Goal: Check status: Check status

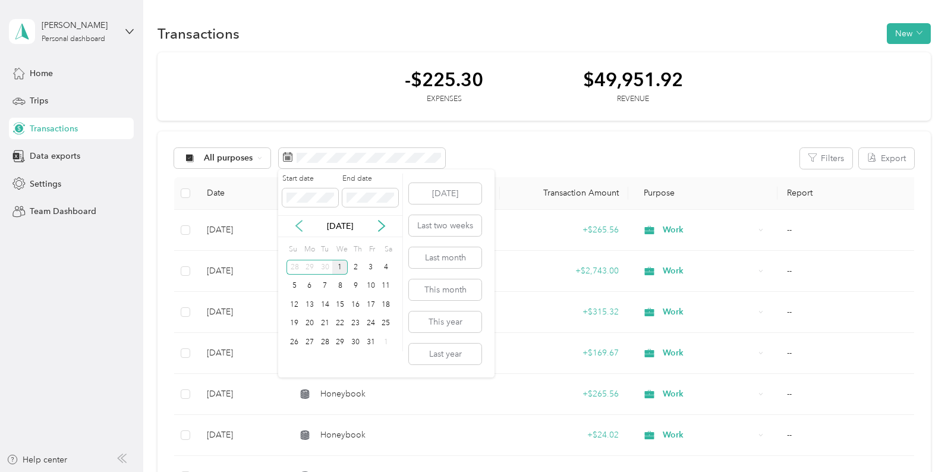
click at [302, 224] on icon at bounding box center [299, 226] width 12 height 12
click at [301, 224] on icon at bounding box center [299, 226] width 12 height 12
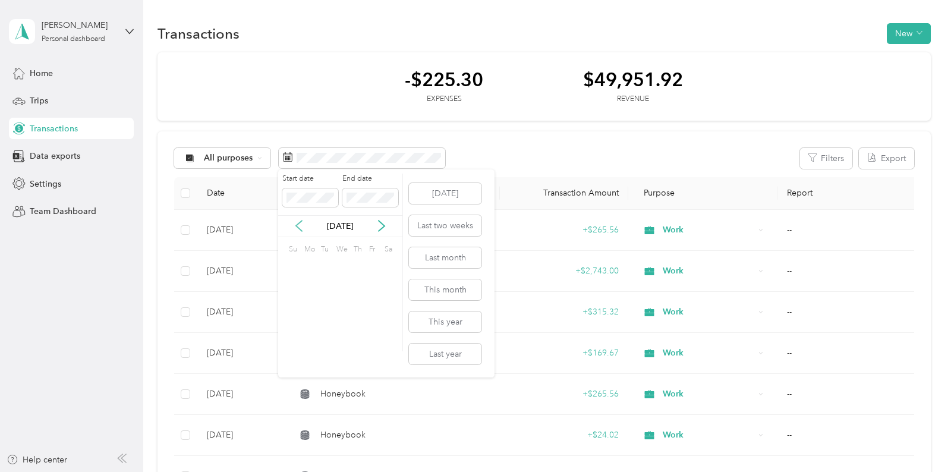
click at [301, 224] on icon at bounding box center [299, 226] width 12 height 12
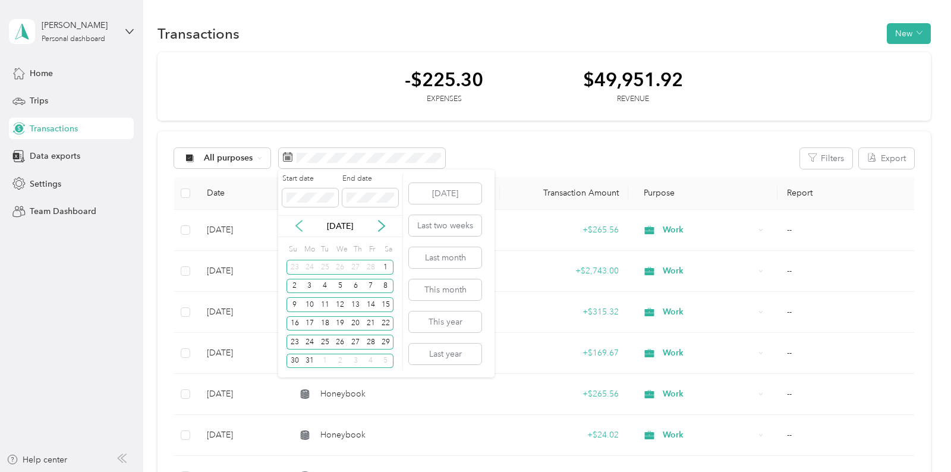
click at [301, 224] on icon at bounding box center [299, 226] width 12 height 12
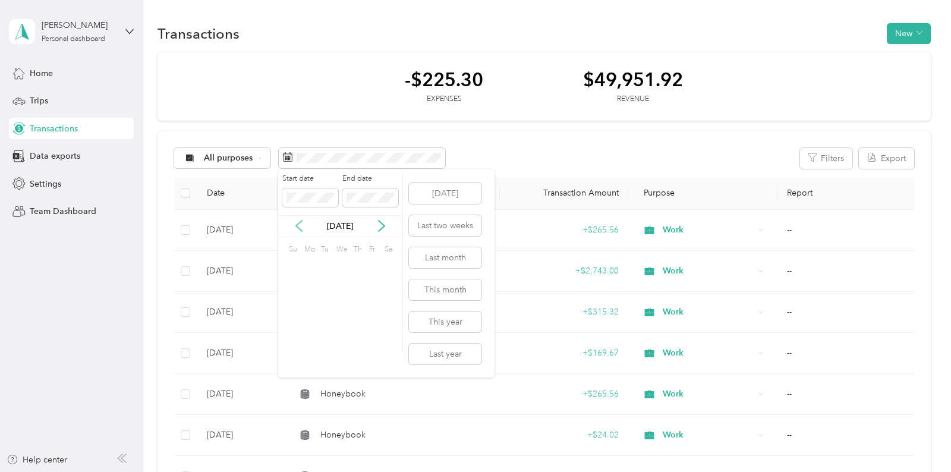
click at [301, 224] on icon at bounding box center [299, 226] width 12 height 12
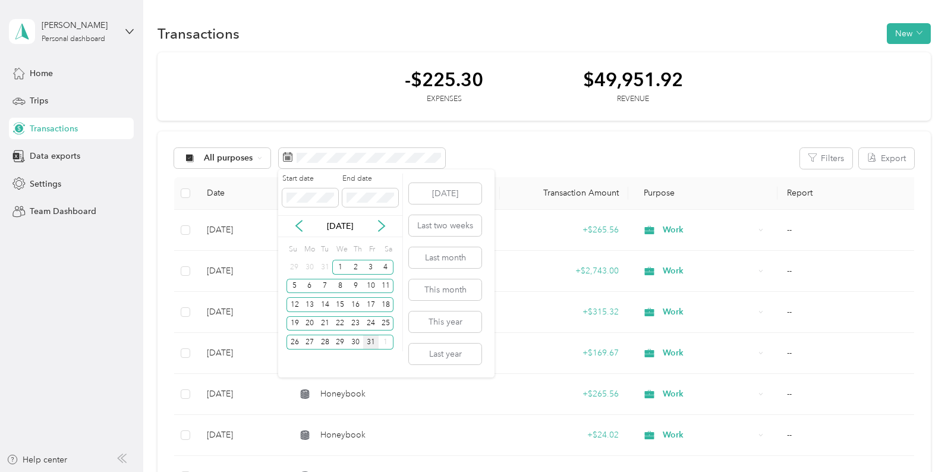
click at [374, 345] on div "31" at bounding box center [370, 342] width 15 height 15
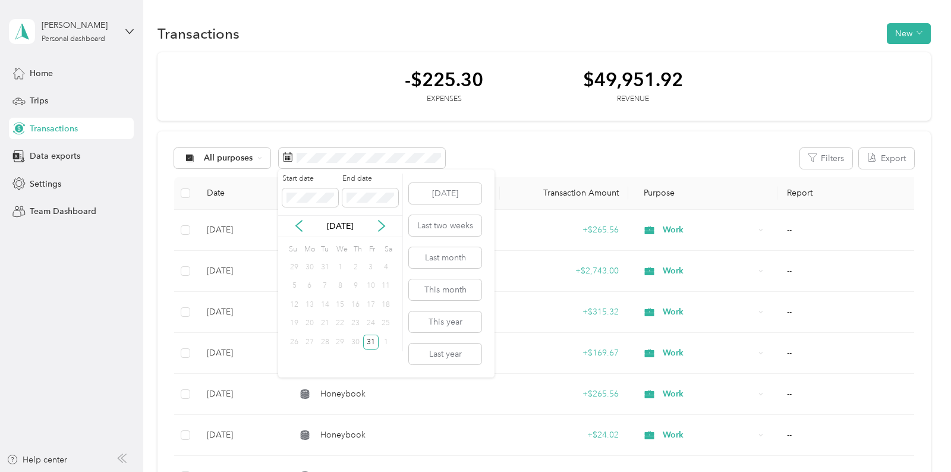
click at [344, 266] on div "1" at bounding box center [339, 267] width 15 height 15
click at [340, 265] on div "1" at bounding box center [339, 267] width 15 height 15
click at [369, 340] on div "31" at bounding box center [370, 342] width 15 height 15
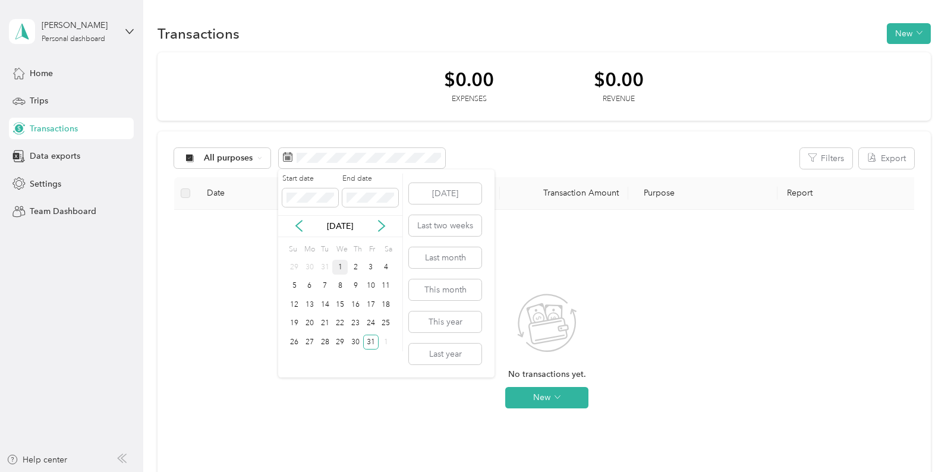
click at [341, 270] on div "1" at bounding box center [339, 267] width 15 height 15
click at [368, 337] on div "31" at bounding box center [370, 342] width 15 height 15
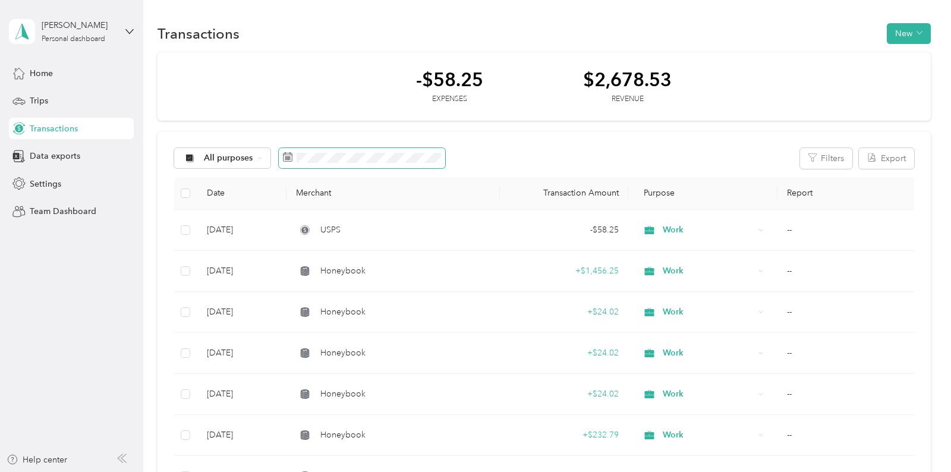
click at [316, 162] on span at bounding box center [362, 158] width 166 height 20
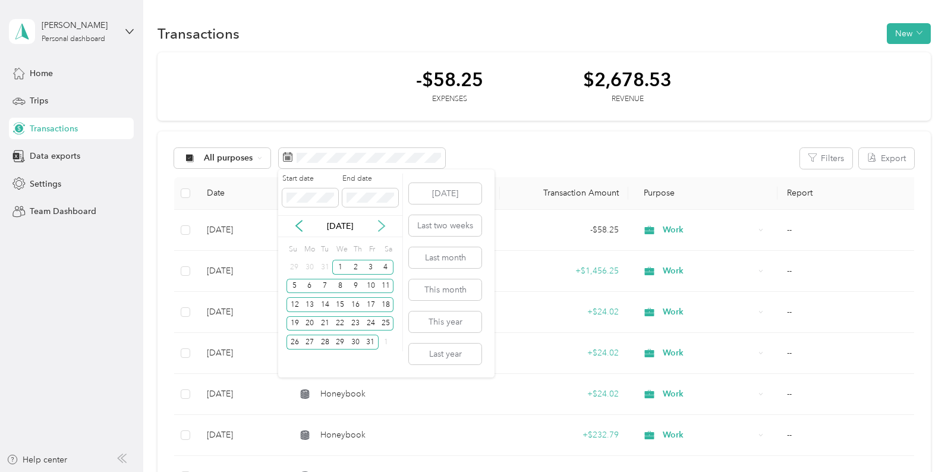
click at [383, 228] on icon at bounding box center [382, 226] width 6 height 11
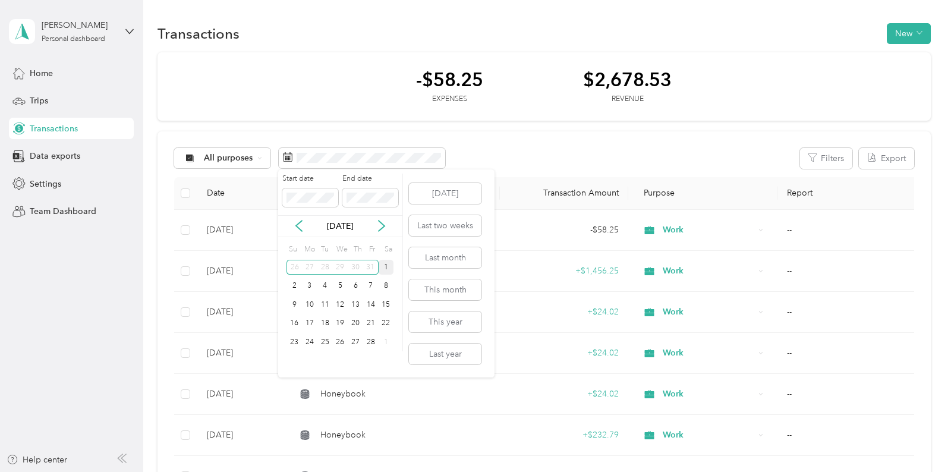
click at [389, 266] on div "1" at bounding box center [386, 267] width 15 height 15
click at [372, 344] on div "28" at bounding box center [370, 342] width 15 height 15
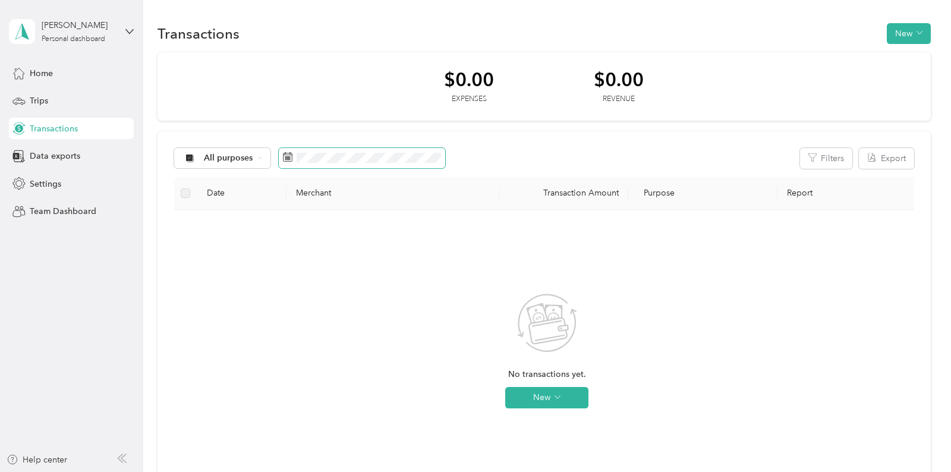
click at [370, 163] on span at bounding box center [362, 158] width 166 height 20
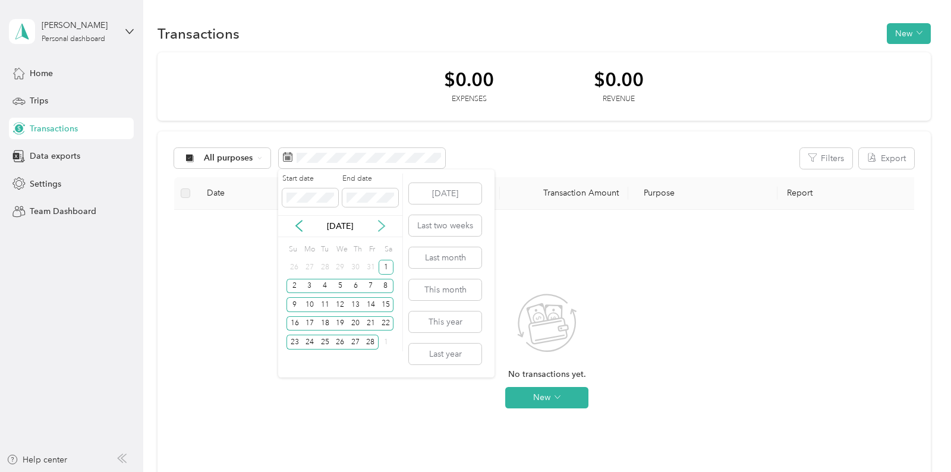
click at [387, 226] on div "[DATE]" at bounding box center [340, 226] width 124 height 12
click at [384, 223] on icon at bounding box center [382, 226] width 12 height 12
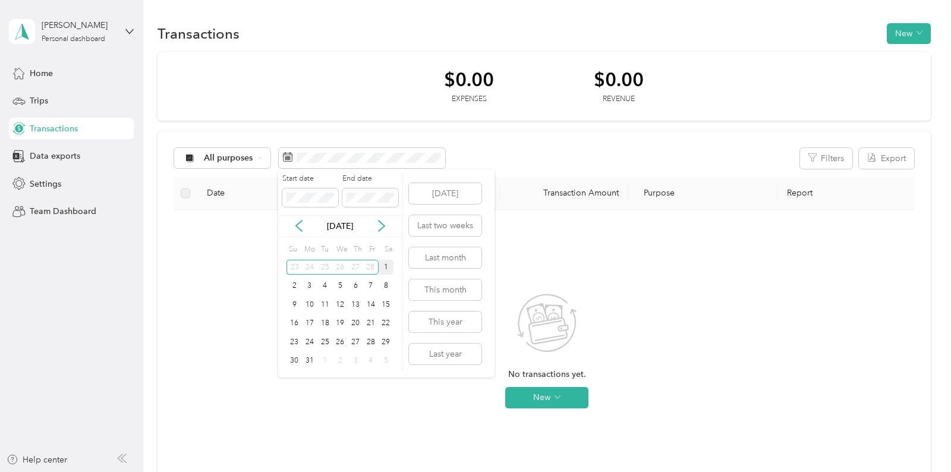
click at [386, 265] on div "1" at bounding box center [386, 267] width 15 height 15
click at [309, 360] on div "31" at bounding box center [309, 361] width 15 height 15
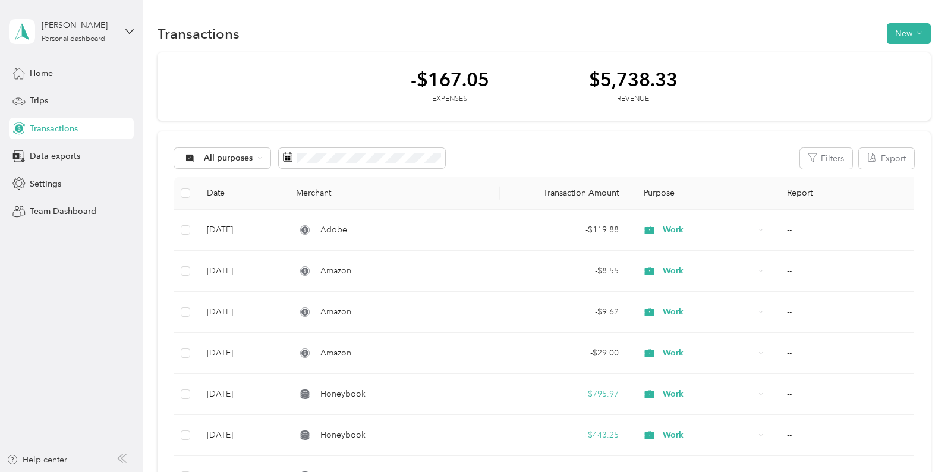
click at [317, 144] on div "All purposes Filters Export Date Merchant Transaction Amount Purpose Report [DA…" at bounding box center [544, 440] width 773 height 619
click at [330, 167] on span at bounding box center [362, 158] width 166 height 20
click at [331, 164] on span at bounding box center [362, 158] width 166 height 20
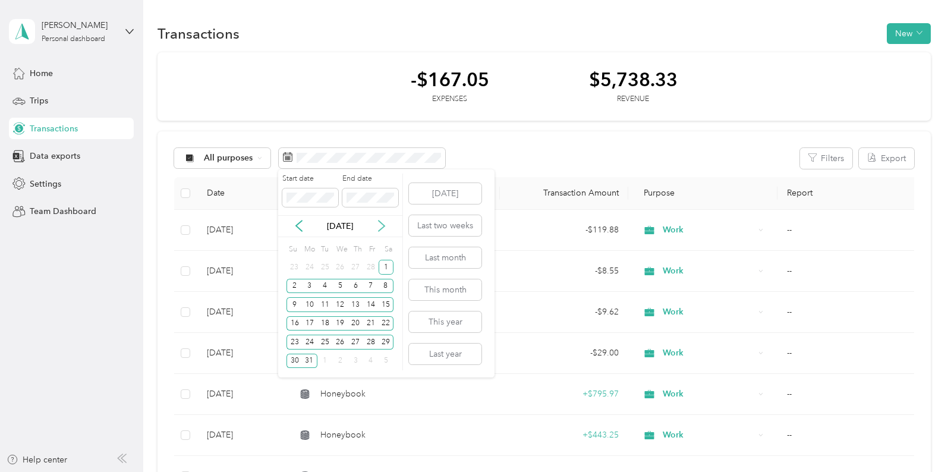
click at [385, 221] on icon at bounding box center [382, 226] width 12 height 12
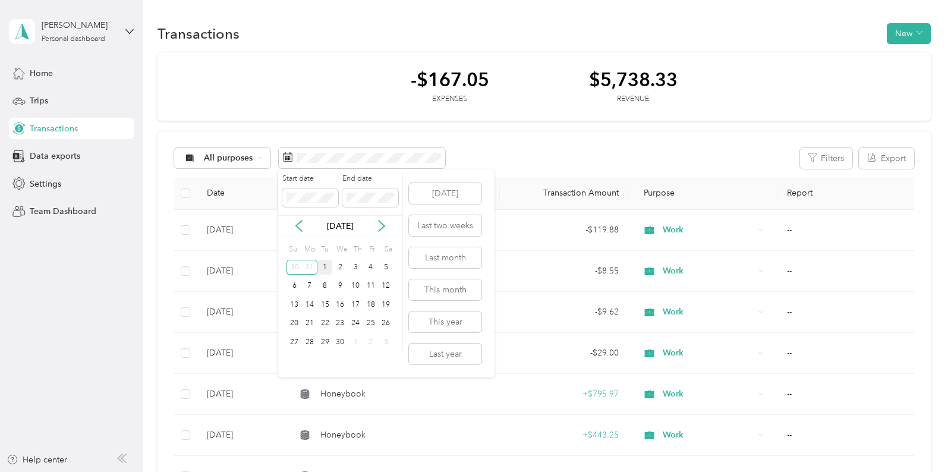
click at [324, 269] on div "1" at bounding box center [324, 267] width 15 height 15
click at [339, 339] on div "30" at bounding box center [339, 342] width 15 height 15
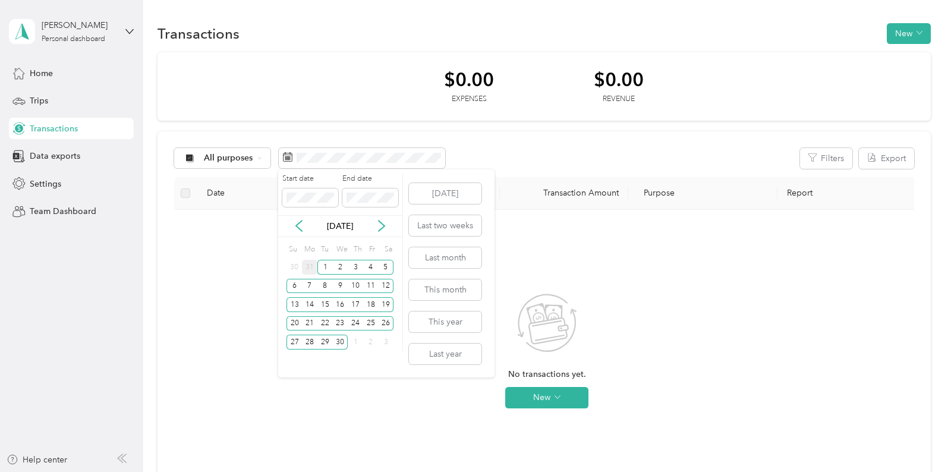
click at [313, 268] on div "31" at bounding box center [309, 267] width 15 height 15
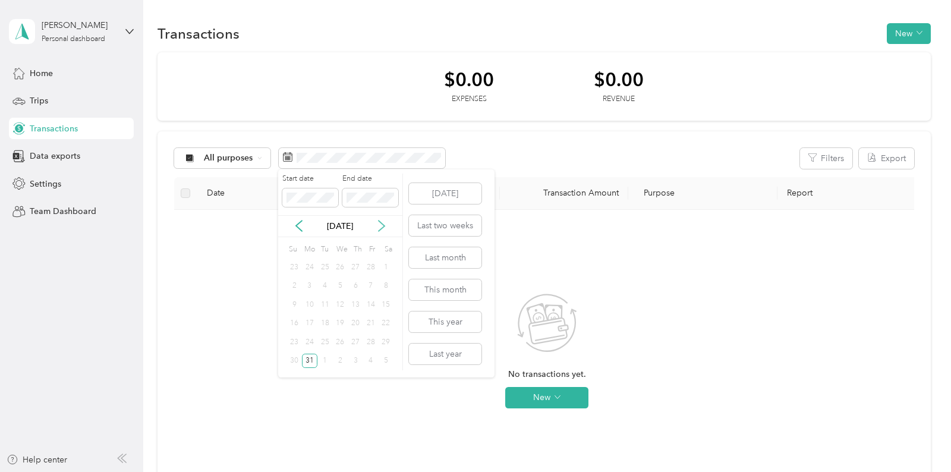
click at [385, 231] on icon at bounding box center [382, 226] width 12 height 12
click at [340, 342] on div "30" at bounding box center [339, 342] width 15 height 15
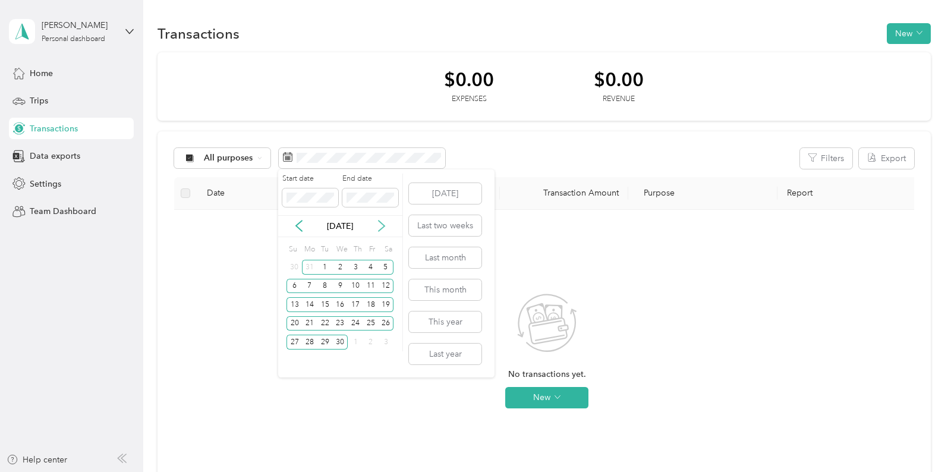
click at [383, 227] on icon at bounding box center [382, 226] width 6 height 11
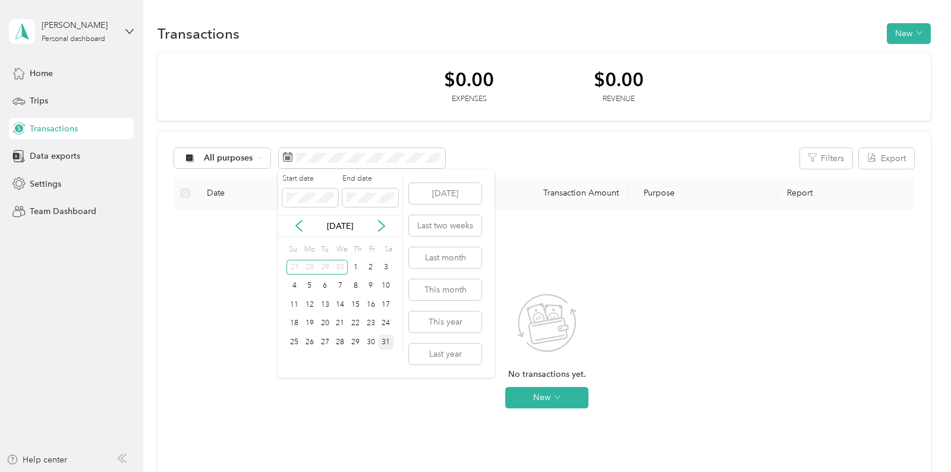
click at [385, 338] on div "31" at bounding box center [386, 342] width 15 height 15
click at [292, 225] on div "[DATE]" at bounding box center [340, 226] width 124 height 12
click at [295, 224] on icon at bounding box center [299, 226] width 12 height 12
click at [326, 269] on div "1" at bounding box center [324, 267] width 15 height 15
click at [322, 256] on div "Tu" at bounding box center [324, 249] width 11 height 17
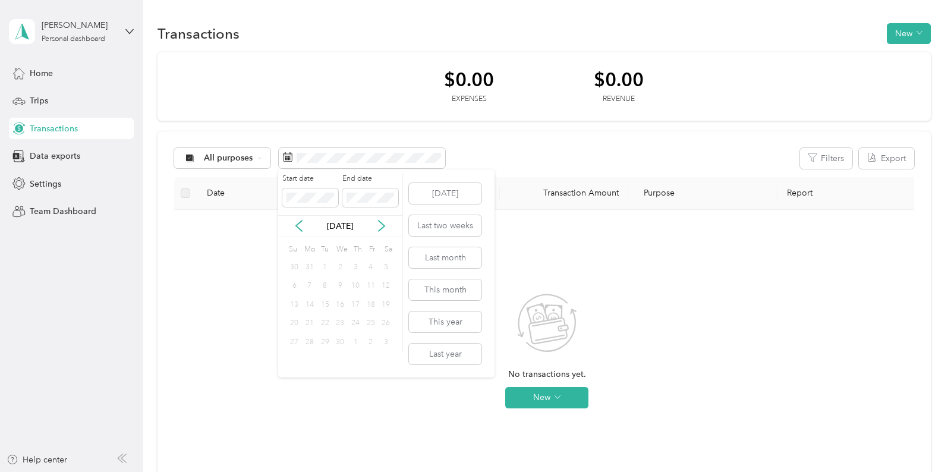
click at [323, 258] on div "1" at bounding box center [324, 267] width 15 height 19
click at [381, 225] on icon at bounding box center [382, 226] width 12 height 12
click at [385, 343] on div "31" at bounding box center [386, 342] width 15 height 15
click at [291, 229] on div "[DATE]" at bounding box center [340, 226] width 124 height 12
click at [295, 228] on icon at bounding box center [299, 226] width 12 height 12
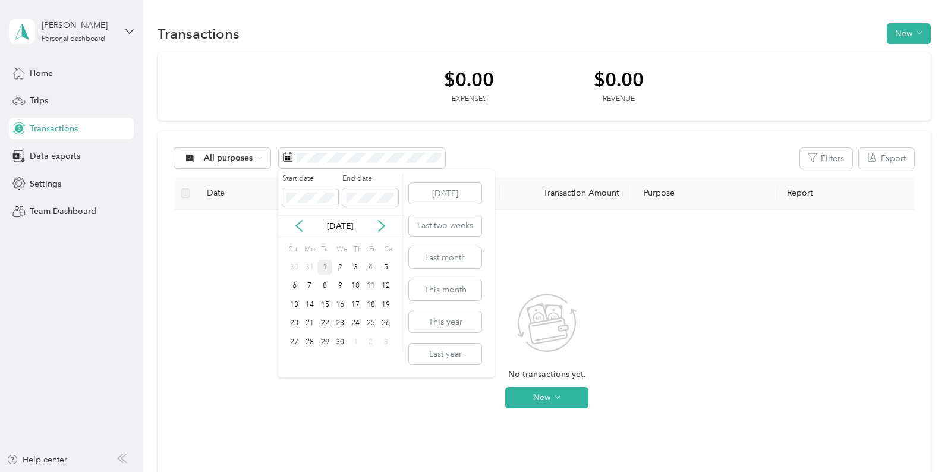
click at [326, 267] on div "1" at bounding box center [324, 267] width 15 height 15
click at [320, 260] on div "1" at bounding box center [324, 267] width 15 height 15
click at [385, 220] on icon at bounding box center [382, 226] width 12 height 12
click at [385, 340] on div "31" at bounding box center [386, 342] width 15 height 15
click at [297, 225] on icon at bounding box center [299, 226] width 12 height 12
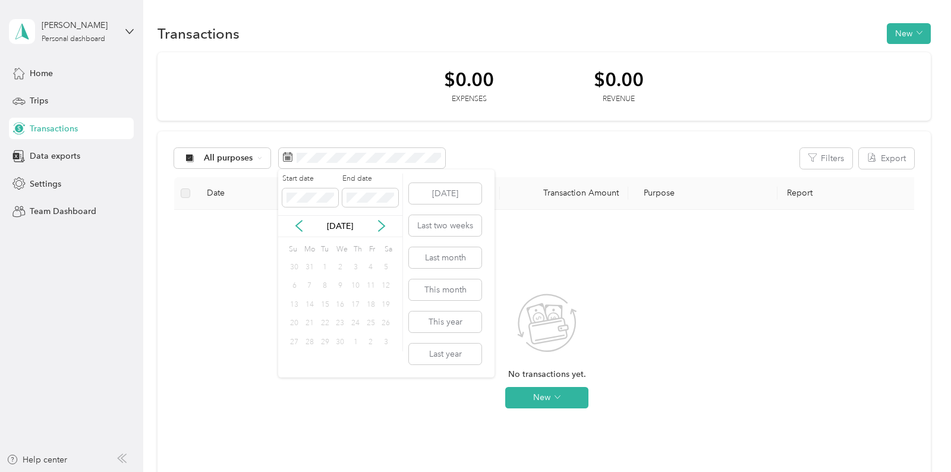
click at [318, 271] on div "1" at bounding box center [324, 267] width 15 height 15
click at [319, 272] on div "1" at bounding box center [324, 267] width 15 height 15
click at [337, 339] on div "30" at bounding box center [339, 342] width 15 height 15
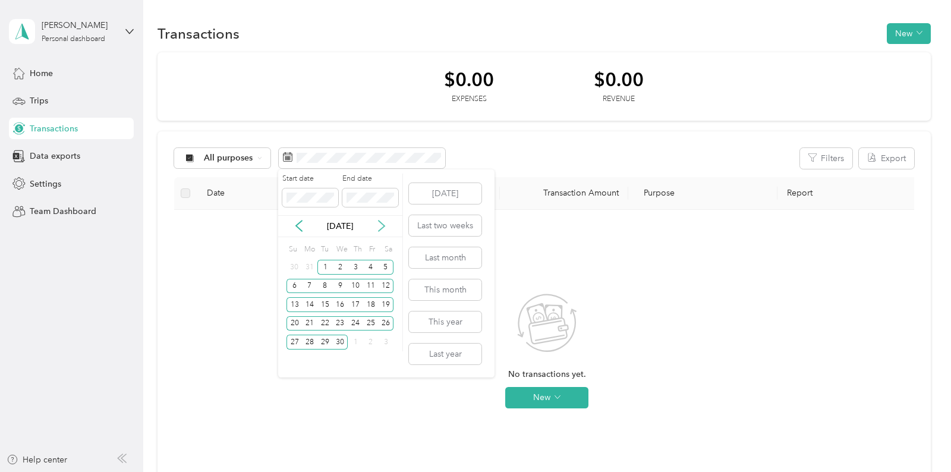
click at [383, 226] on icon at bounding box center [382, 226] width 6 height 11
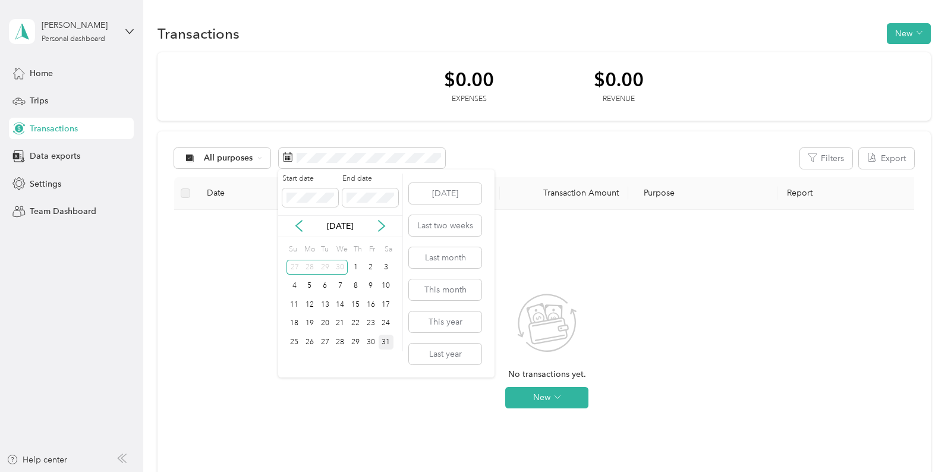
click at [383, 336] on div "31" at bounding box center [386, 342] width 15 height 15
click at [298, 222] on icon at bounding box center [299, 226] width 12 height 12
click at [325, 250] on div "Tu" at bounding box center [324, 249] width 11 height 17
click at [325, 265] on div "1" at bounding box center [324, 267] width 15 height 15
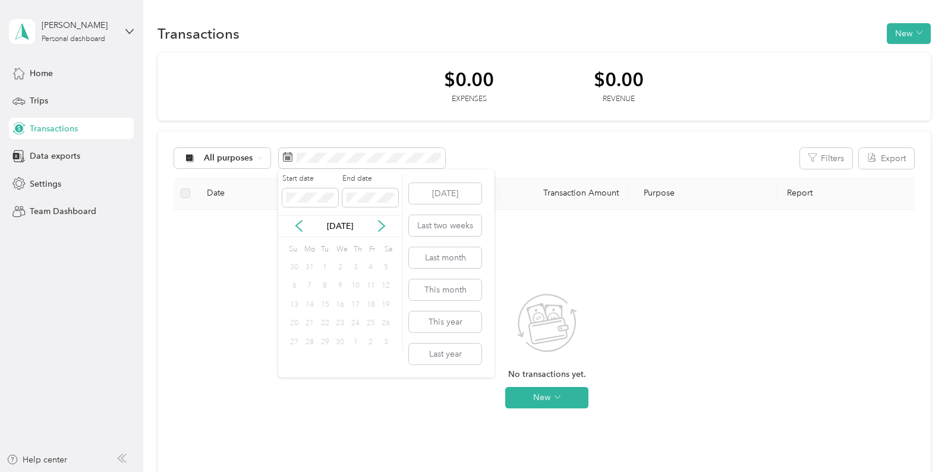
click at [325, 265] on div "1" at bounding box center [324, 267] width 15 height 15
click at [298, 225] on icon at bounding box center [299, 226] width 12 height 12
click at [386, 226] on icon at bounding box center [382, 226] width 12 height 12
click at [361, 266] on div "1" at bounding box center [355, 267] width 15 height 15
click at [324, 152] on span at bounding box center [362, 158] width 166 height 20
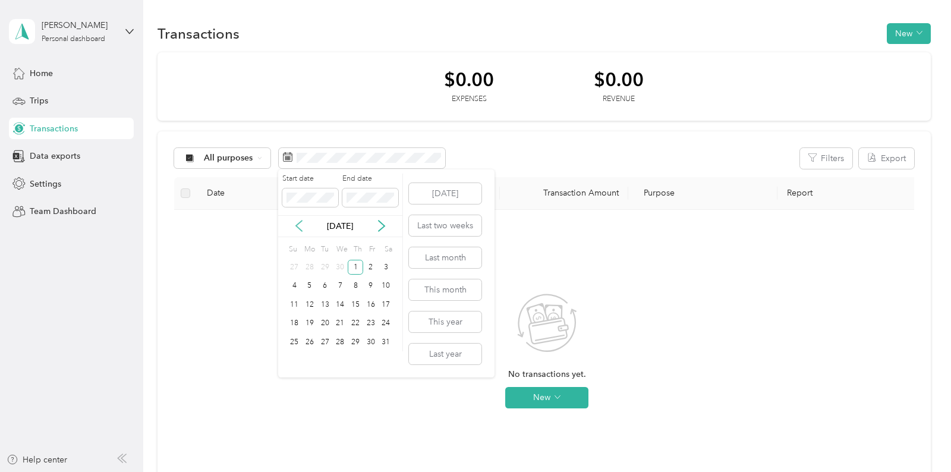
click at [296, 231] on icon at bounding box center [299, 226] width 12 height 12
click at [382, 222] on icon at bounding box center [382, 226] width 12 height 12
click at [391, 340] on div "31" at bounding box center [386, 342] width 15 height 15
click at [357, 268] on div "1" at bounding box center [355, 267] width 15 height 15
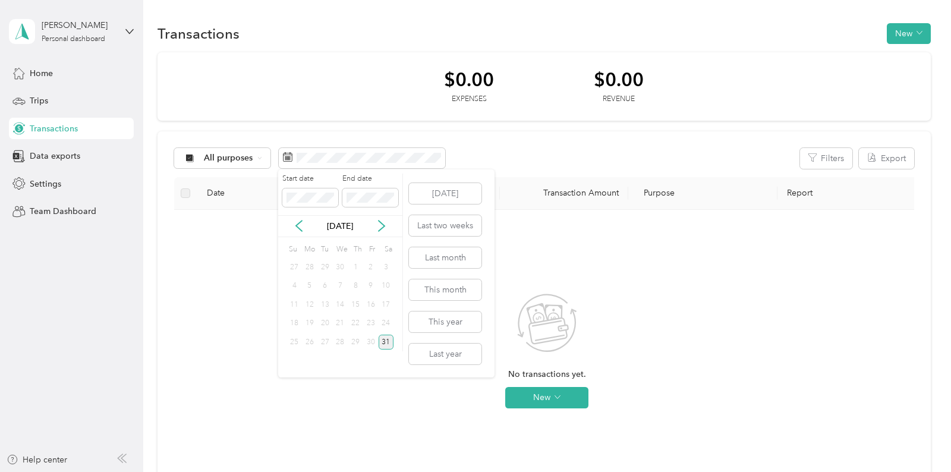
click at [385, 338] on div "31" at bounding box center [386, 342] width 15 height 15
click at [356, 261] on div "1" at bounding box center [355, 267] width 15 height 15
click at [386, 336] on div "31" at bounding box center [386, 342] width 15 height 15
click at [353, 164] on span at bounding box center [362, 158] width 166 height 20
click at [300, 225] on icon at bounding box center [299, 226] width 12 height 12
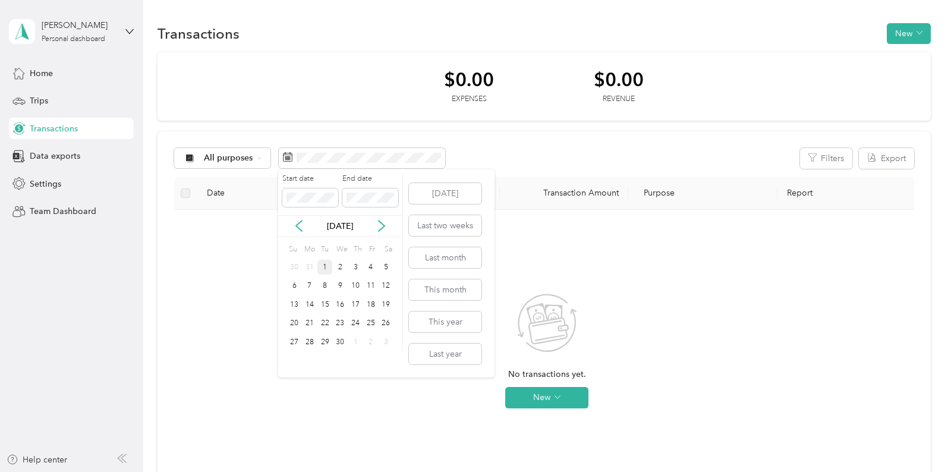
click at [323, 264] on div "1" at bounding box center [324, 267] width 15 height 15
click at [341, 339] on div "30" at bounding box center [339, 342] width 15 height 15
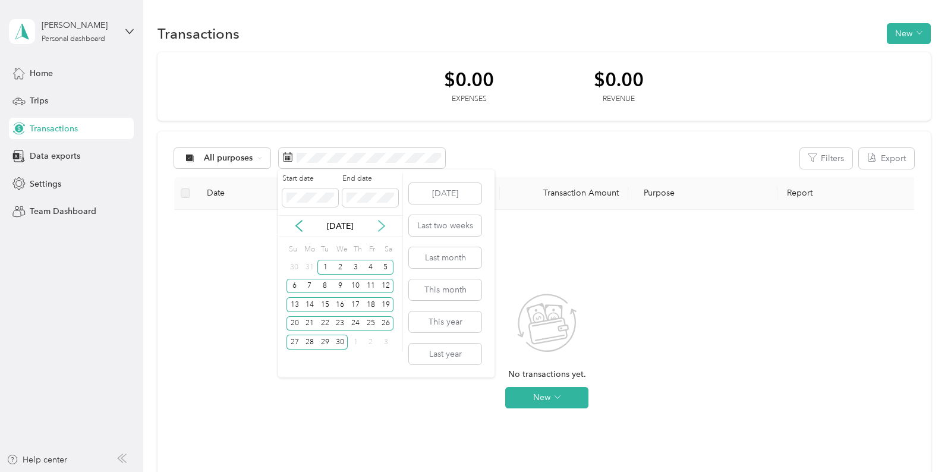
click at [380, 225] on icon at bounding box center [382, 226] width 12 height 12
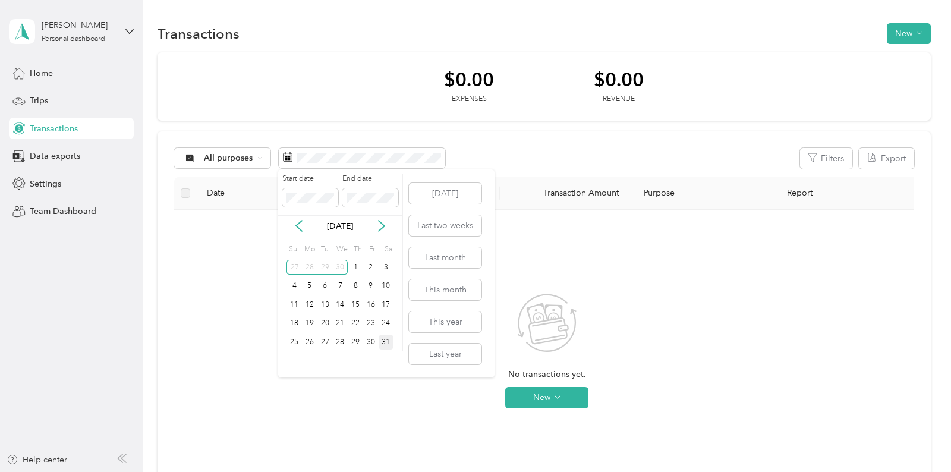
click at [389, 339] on div "31" at bounding box center [386, 342] width 15 height 15
click at [386, 229] on icon at bounding box center [382, 226] width 12 height 12
click at [307, 341] on div "30" at bounding box center [309, 342] width 15 height 15
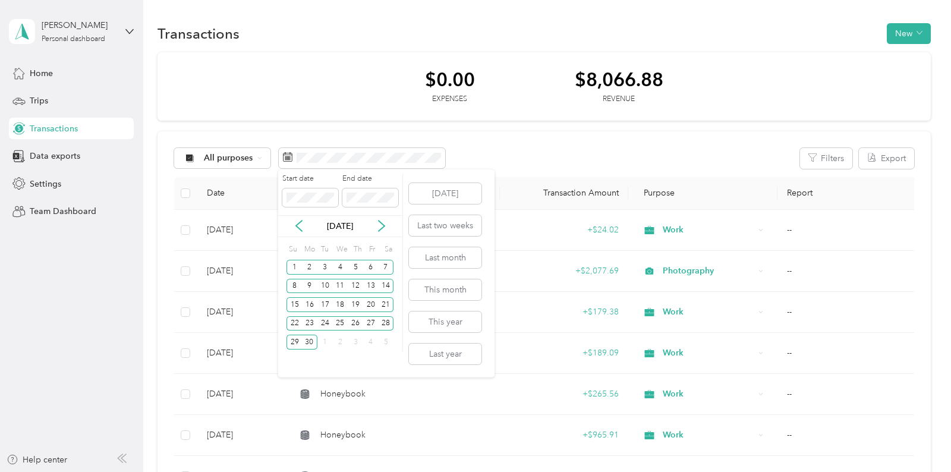
click at [307, 221] on div "Jun 2025" at bounding box center [340, 226] width 124 height 12
click at [298, 225] on icon at bounding box center [299, 226] width 12 height 12
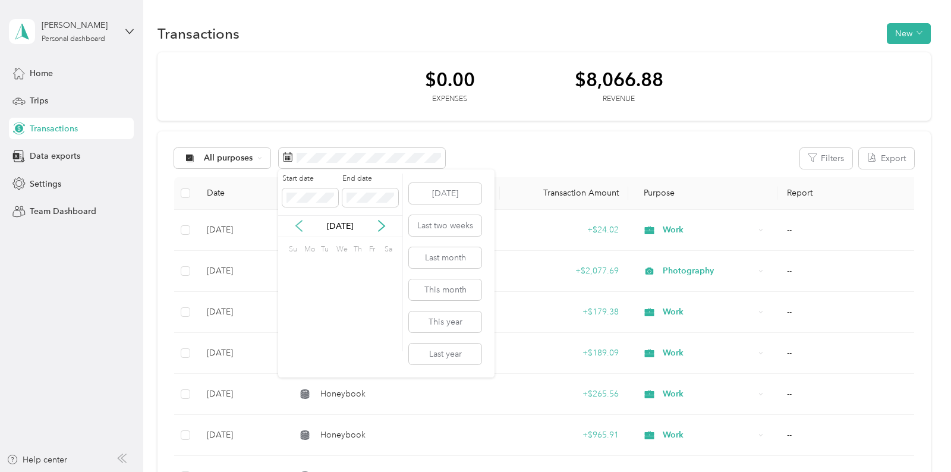
click at [298, 226] on icon at bounding box center [299, 226] width 12 height 12
click at [328, 265] on div "1" at bounding box center [324, 267] width 15 height 15
click at [339, 341] on div "30" at bounding box center [339, 342] width 15 height 15
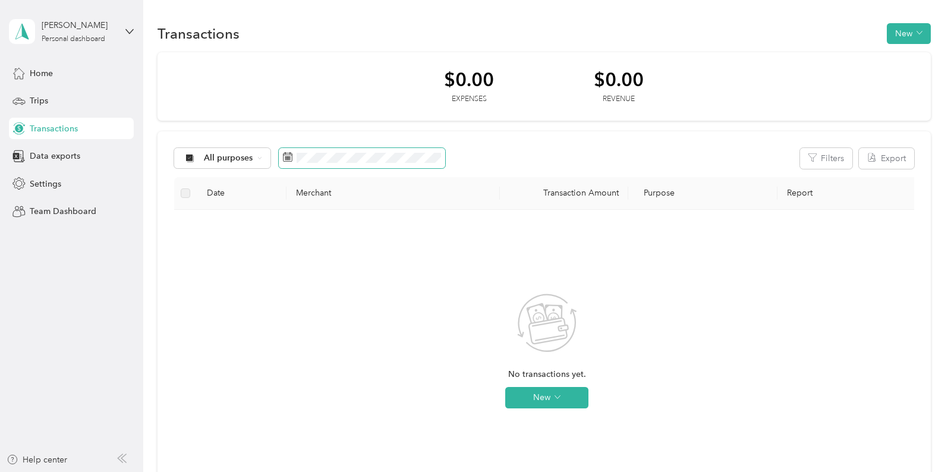
click at [310, 166] on span at bounding box center [362, 158] width 166 height 20
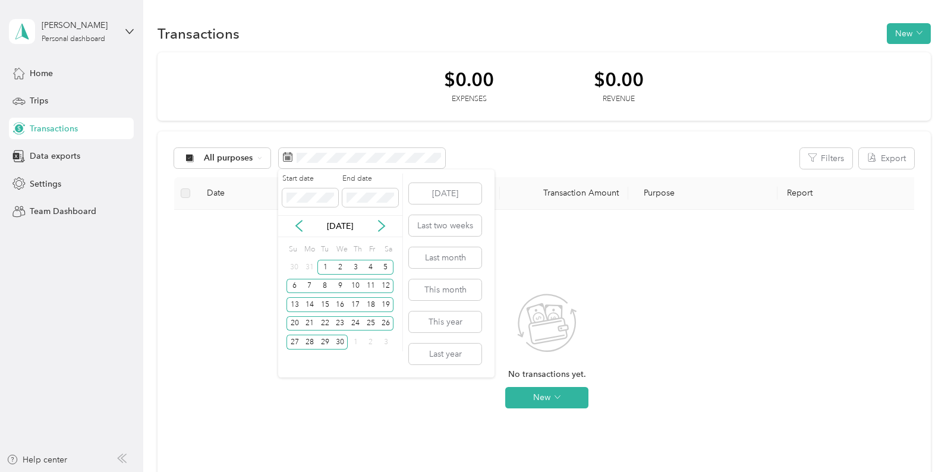
click at [388, 225] on div "[DATE]" at bounding box center [340, 226] width 124 height 12
click at [377, 226] on icon at bounding box center [382, 226] width 12 height 12
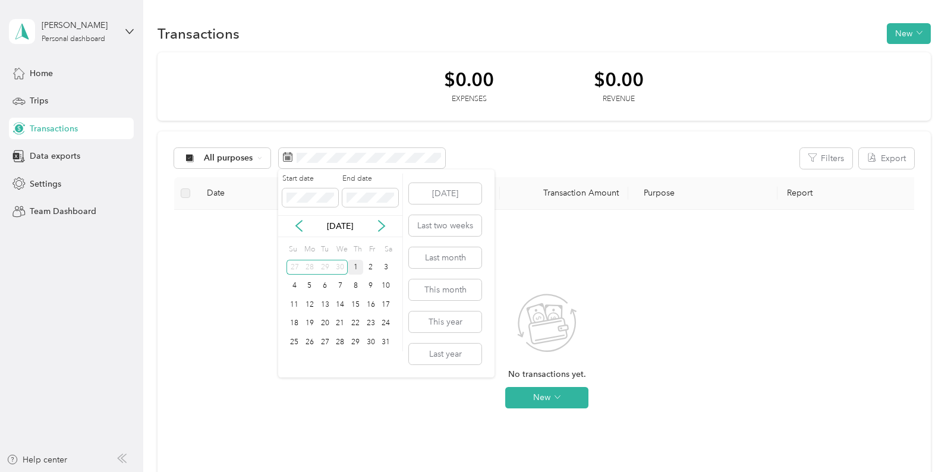
click at [357, 268] on div "1" at bounding box center [355, 267] width 15 height 15
click at [385, 340] on div "31" at bounding box center [386, 342] width 15 height 15
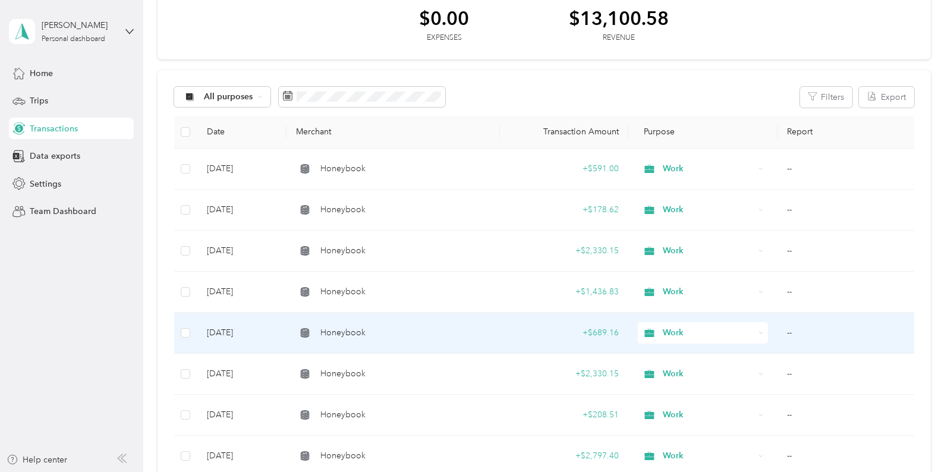
scroll to position [98, 0]
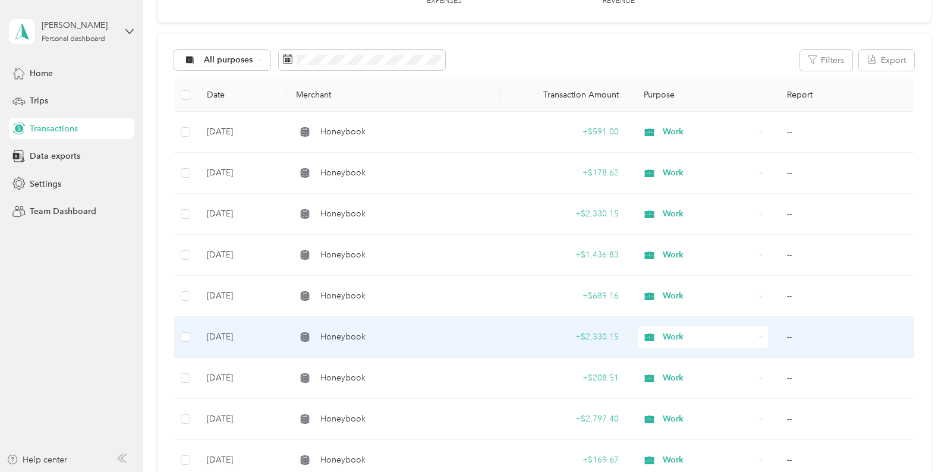
click at [448, 338] on div "Honeybook" at bounding box center [393, 337] width 194 height 13
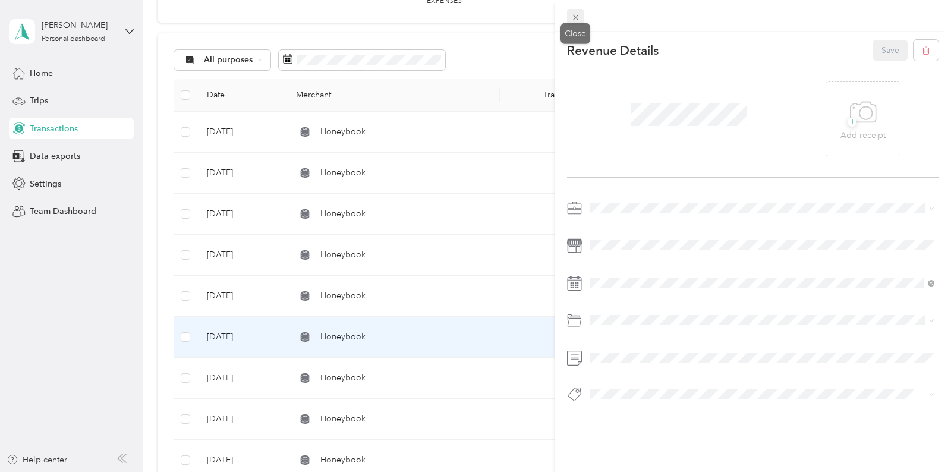
click at [572, 13] on icon at bounding box center [576, 17] width 10 height 10
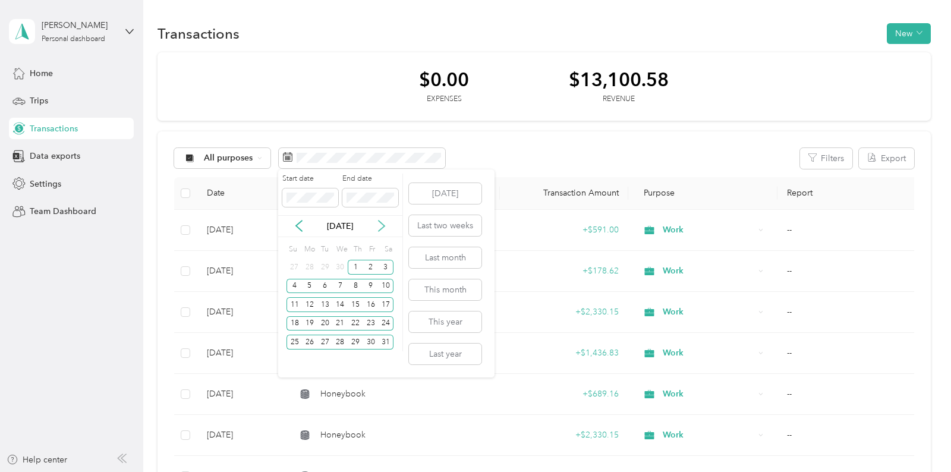
click at [382, 225] on icon at bounding box center [382, 226] width 12 height 12
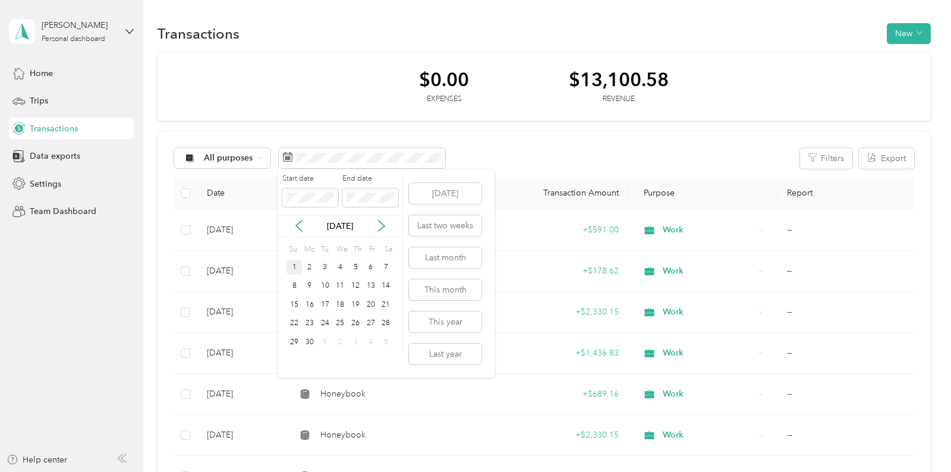
click at [295, 266] on div "1" at bounding box center [294, 267] width 15 height 15
click at [310, 344] on div "30" at bounding box center [309, 342] width 15 height 15
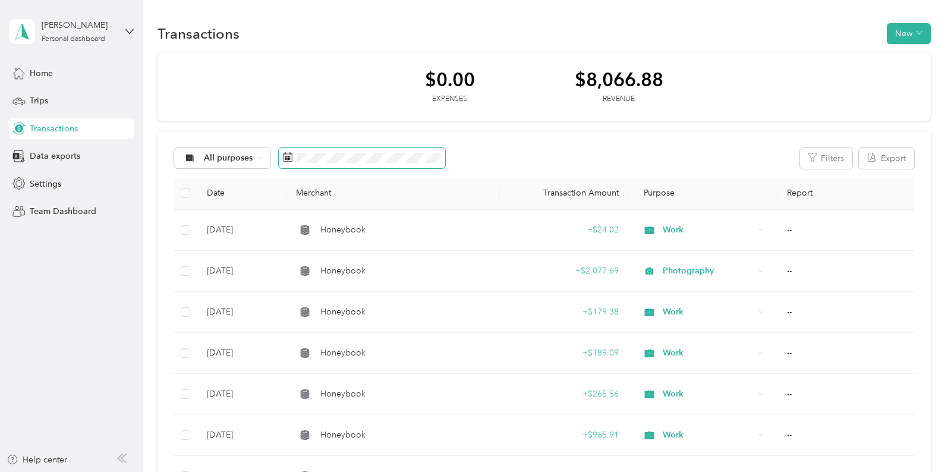
click at [373, 165] on span at bounding box center [362, 158] width 166 height 20
click at [414, 151] on span at bounding box center [362, 158] width 166 height 20
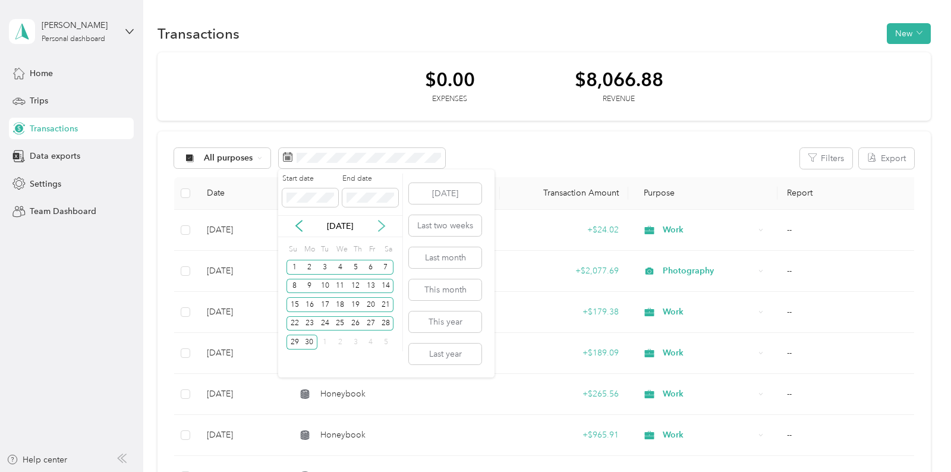
click at [379, 224] on icon at bounding box center [382, 226] width 12 height 12
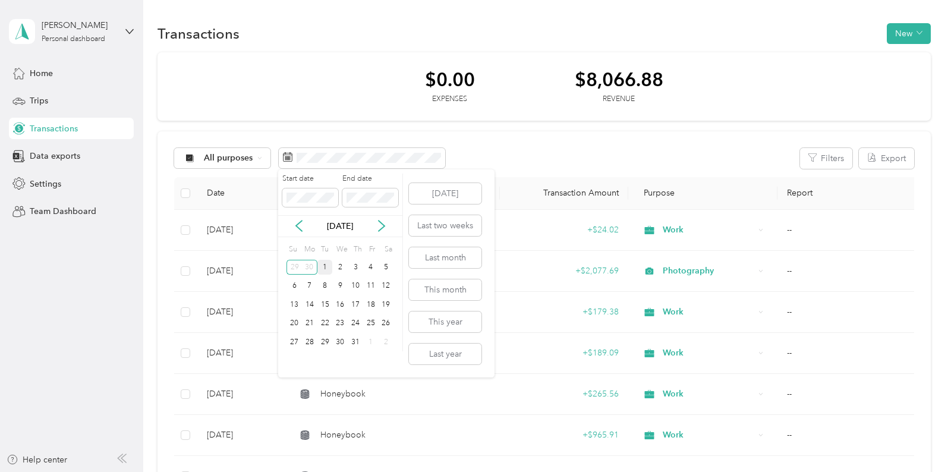
click at [319, 267] on div "1" at bounding box center [324, 267] width 15 height 15
click at [354, 341] on div "31" at bounding box center [355, 342] width 15 height 15
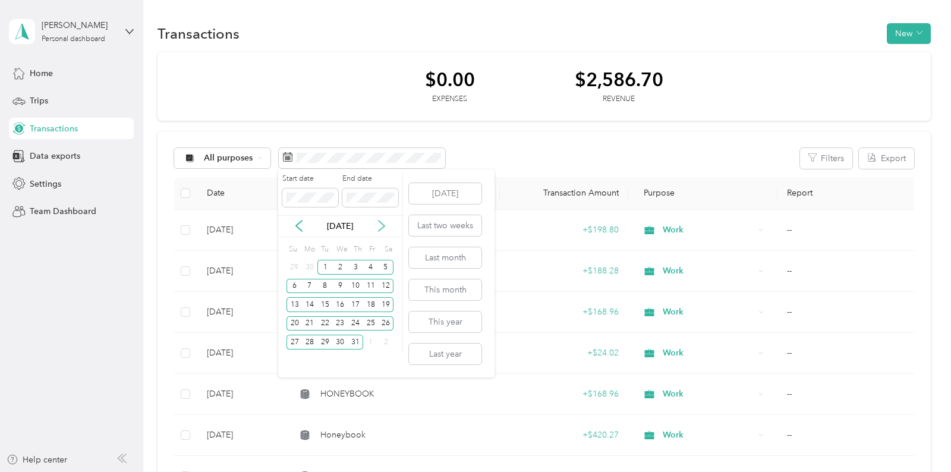
click at [386, 225] on icon at bounding box center [382, 226] width 12 height 12
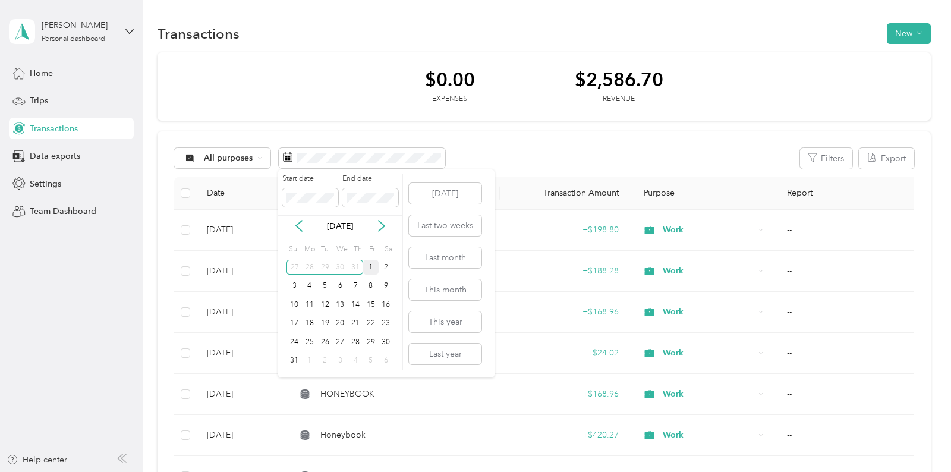
click at [367, 264] on div "1" at bounding box center [370, 267] width 15 height 15
click at [292, 362] on div "31" at bounding box center [294, 361] width 15 height 15
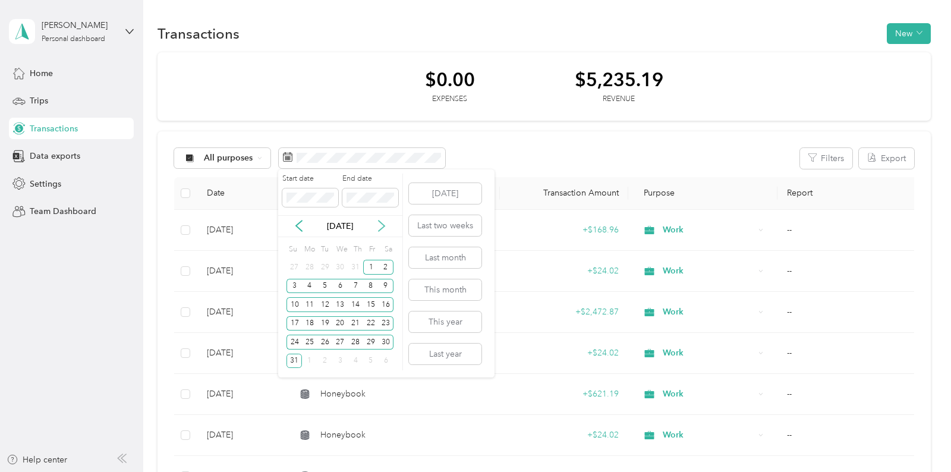
click at [380, 227] on icon at bounding box center [382, 226] width 12 height 12
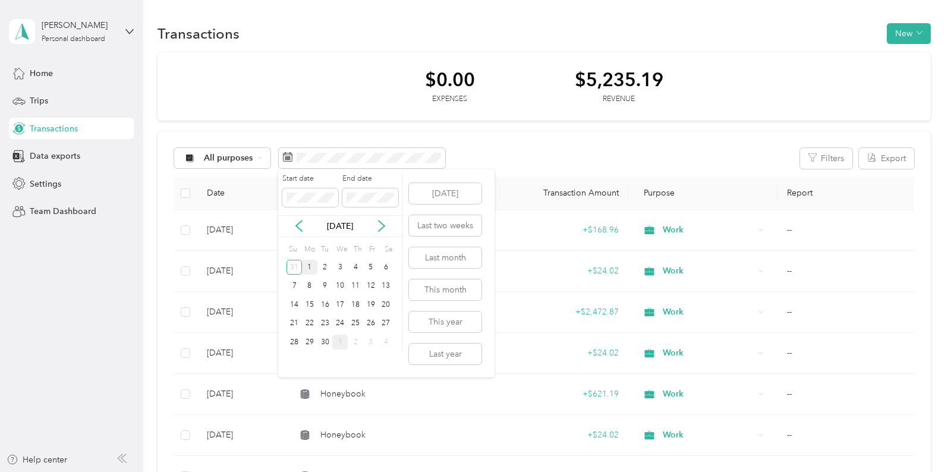
click at [314, 271] on div "1" at bounding box center [309, 267] width 15 height 15
click at [323, 341] on div "30" at bounding box center [324, 342] width 15 height 15
